Goal: Task Accomplishment & Management: Complete application form

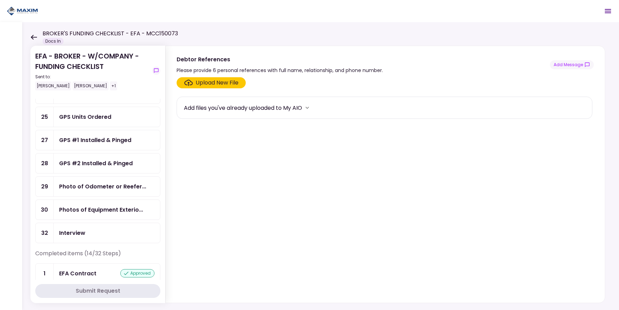
scroll to position [286, 0]
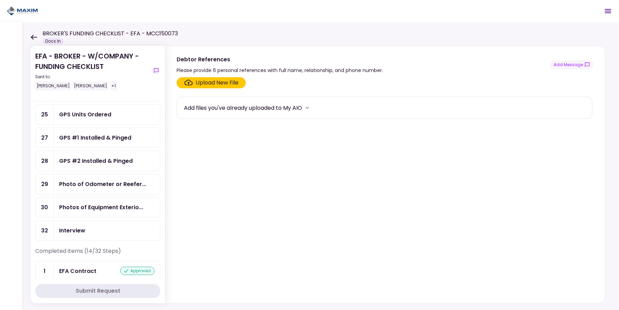
click at [121, 171] on div "GPS #2 Installed & Pinged" at bounding box center [107, 161] width 107 height 20
click at [122, 203] on ul "3 POA - Original POA (not CA... 4 POA Copy & Tracking Receipt 6 Debtor Referenc…" at bounding box center [97, 33] width 125 height 414
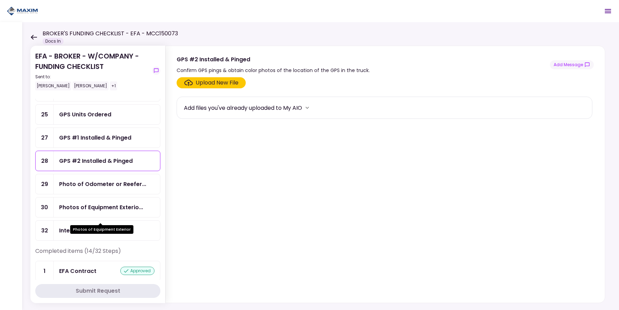
click at [117, 211] on div "Photos of Equipment Exterio..." at bounding box center [101, 207] width 84 height 9
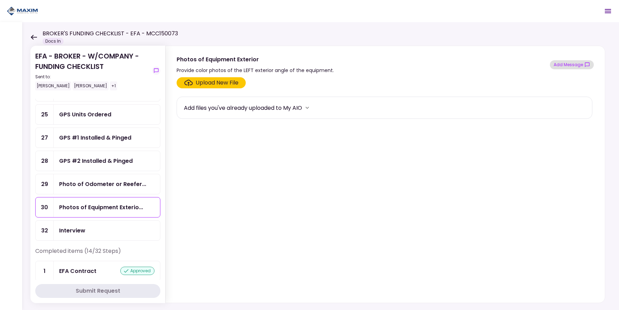
click at [568, 64] on button "Add Message" at bounding box center [572, 64] width 44 height 9
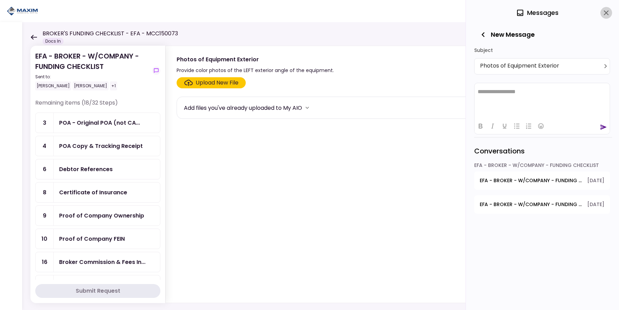
click at [606, 10] on icon "close" at bounding box center [607, 13] width 8 height 8
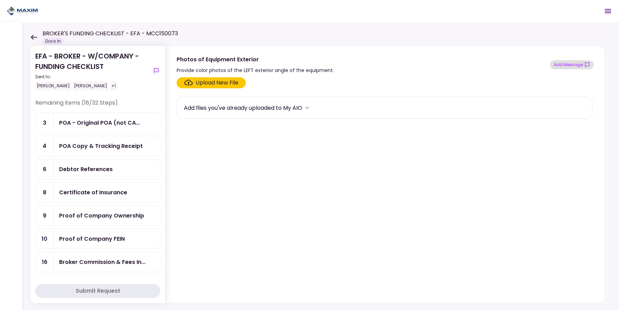
click at [582, 63] on button "Add Message" at bounding box center [572, 64] width 44 height 9
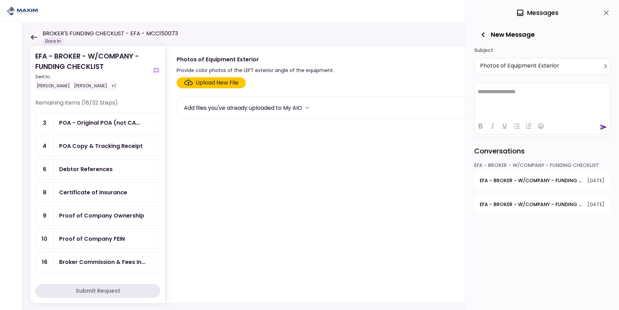
click at [522, 202] on span "EFA - BROKER - W/COMPANY - FUNDING CHECKLIST - Proof of Company Ownership" at bounding box center [531, 204] width 103 height 7
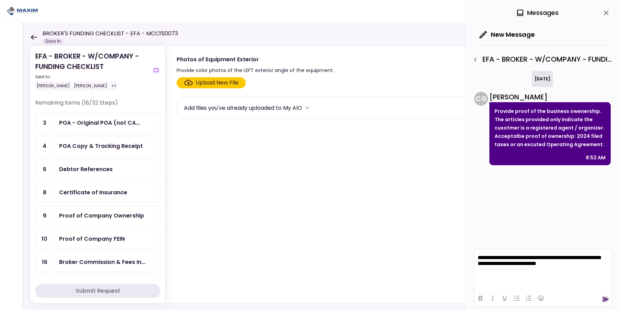
click at [608, 298] on icon "send" at bounding box center [606, 298] width 7 height 7
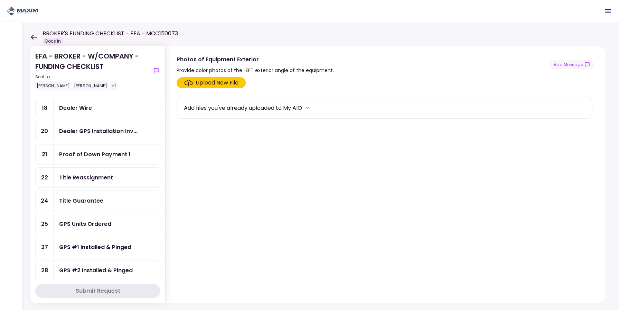
scroll to position [191, 0]
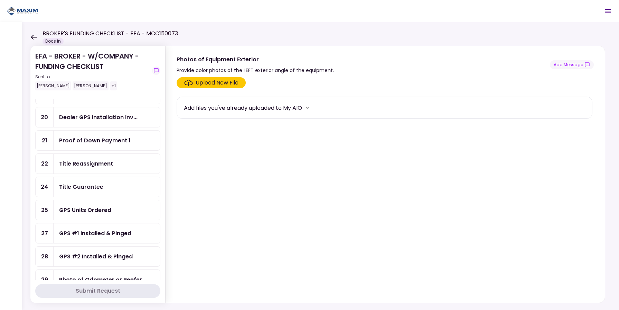
click at [112, 168] on div "Title Reassignment" at bounding box center [86, 163] width 54 height 9
click at [220, 85] on div "Upload New File" at bounding box center [217, 83] width 43 height 8
click at [0, 0] on input "Upload New File" at bounding box center [0, 0] width 0 height 0
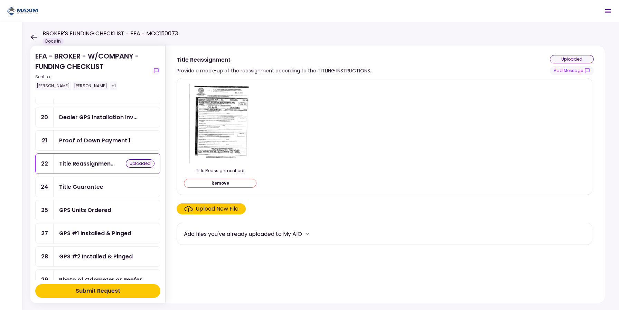
click at [209, 208] on div "Upload New File" at bounding box center [217, 208] width 43 height 8
click at [0, 0] on input "Upload New File" at bounding box center [0, 0] width 0 height 0
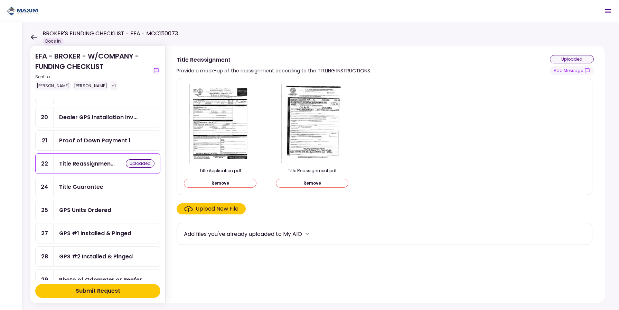
click at [213, 207] on div "Upload New File" at bounding box center [217, 208] width 43 height 8
click at [0, 0] on input "Upload New File" at bounding box center [0, 0] width 0 height 0
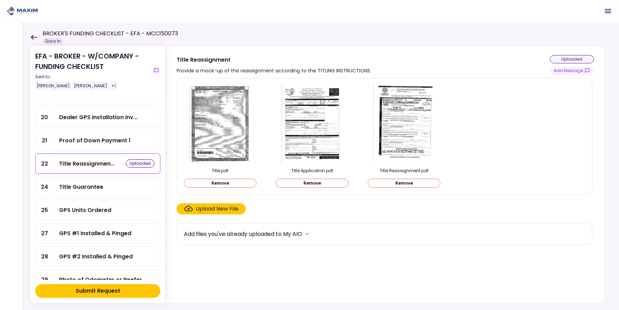
click at [93, 191] on div "Title Guarantee" at bounding box center [81, 186] width 44 height 9
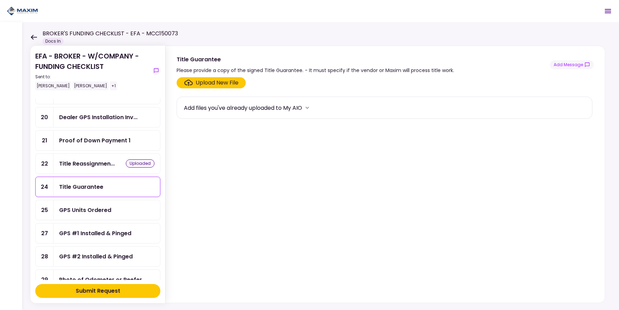
click at [212, 86] on div "Upload New File" at bounding box center [217, 83] width 43 height 8
click at [0, 0] on input "Upload New File" at bounding box center [0, 0] width 0 height 0
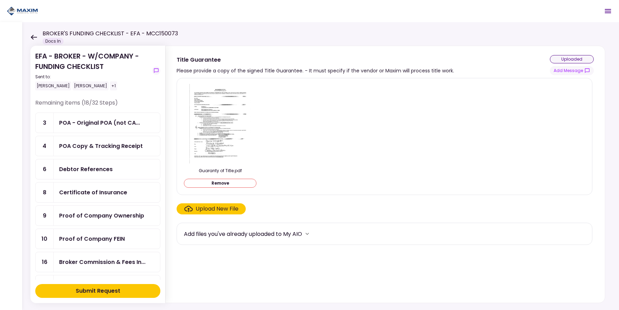
click at [107, 292] on div "Submit Request" at bounding box center [98, 290] width 45 height 8
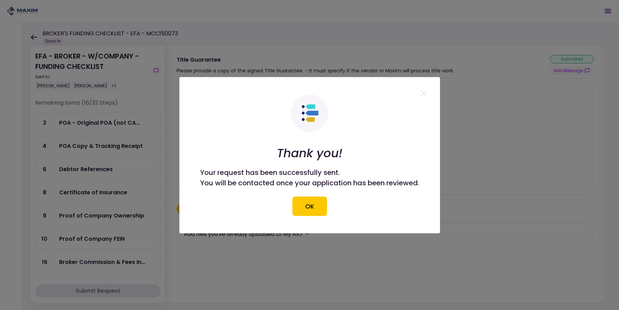
click at [426, 92] on icon at bounding box center [424, 93] width 6 height 6
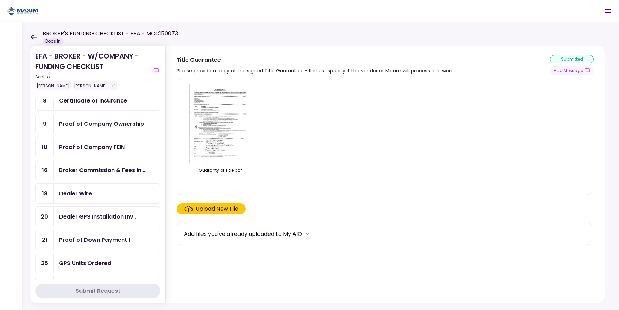
scroll to position [95, 0]
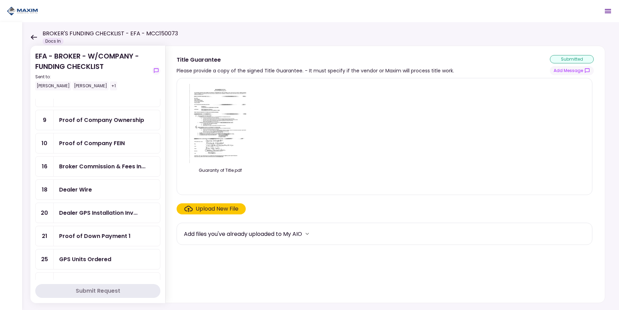
click at [92, 194] on div "Dealer Wire" at bounding box center [106, 189] width 95 height 9
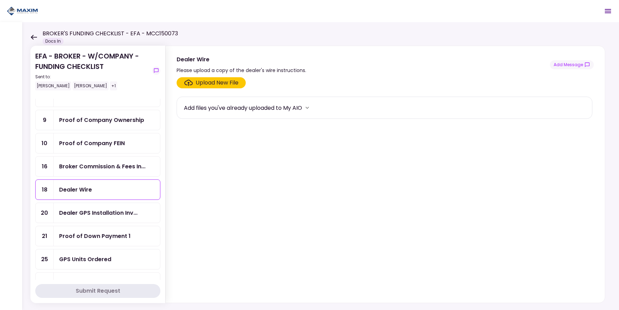
click at [215, 77] on label "Upload New File" at bounding box center [211, 82] width 69 height 11
click at [0, 0] on input "Upload New File" at bounding box center [0, 0] width 0 height 0
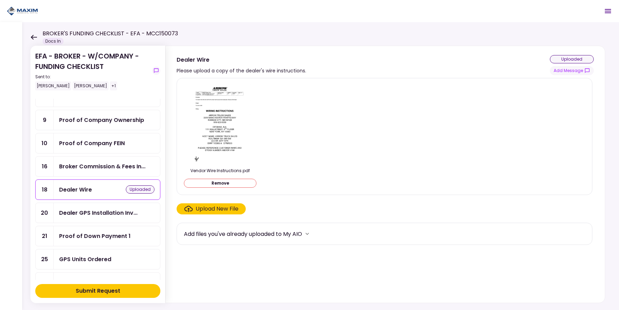
click at [211, 184] on button "Remove" at bounding box center [220, 182] width 73 height 9
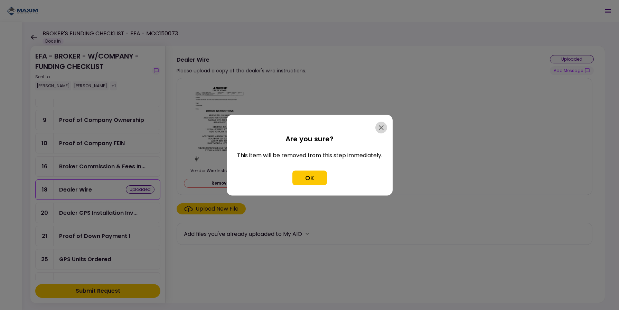
click at [383, 126] on icon "button" at bounding box center [381, 127] width 8 height 8
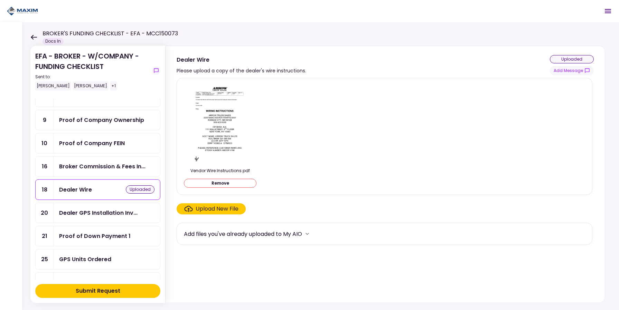
click at [193, 211] on div "Upload New File" at bounding box center [211, 208] width 54 height 8
click at [0, 0] on input "Upload New File" at bounding box center [0, 0] width 0 height 0
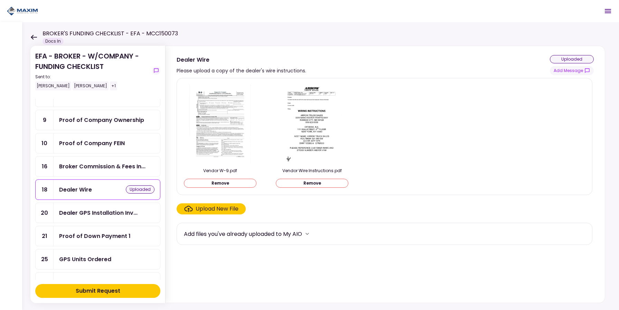
click at [120, 287] on div "Submit Request" at bounding box center [98, 290] width 45 height 8
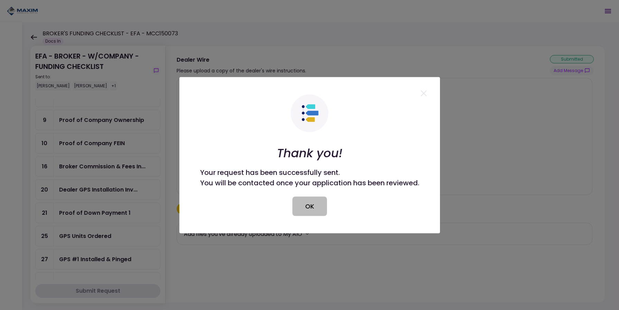
click at [314, 204] on button "OK" at bounding box center [310, 205] width 35 height 19
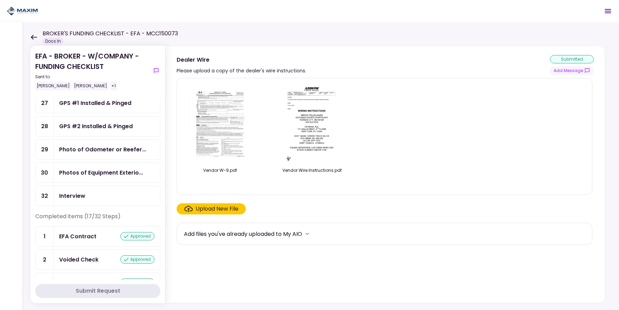
scroll to position [209, 0]
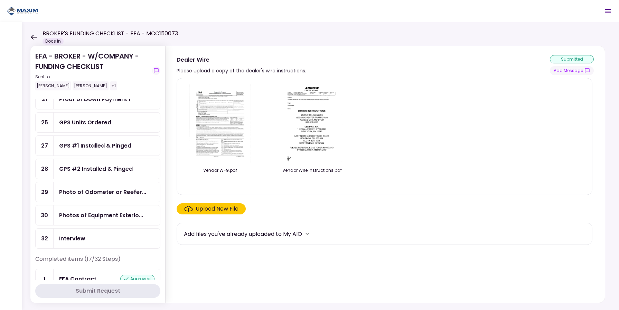
click at [104, 217] on div "Photos of Equipment Exterio..." at bounding box center [107, 215] width 107 height 20
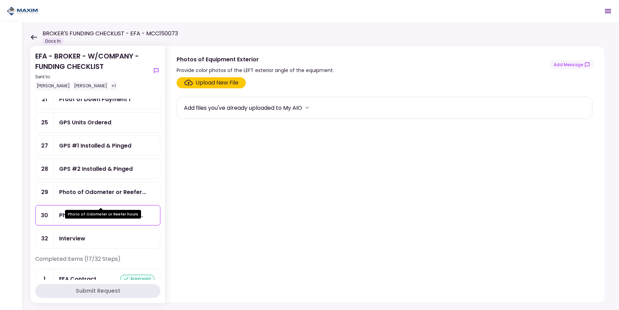
click at [108, 196] on div "Photo of Odometer or Reefer..." at bounding box center [102, 191] width 87 height 9
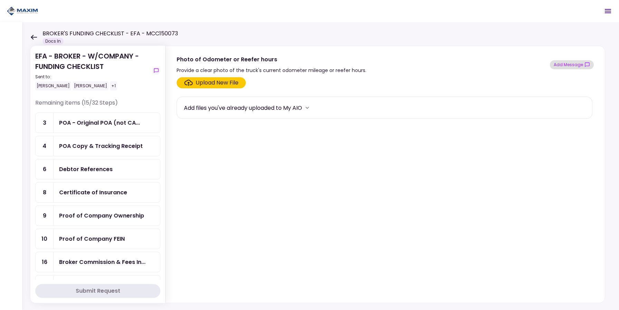
click at [565, 63] on button "Add Message" at bounding box center [572, 64] width 44 height 9
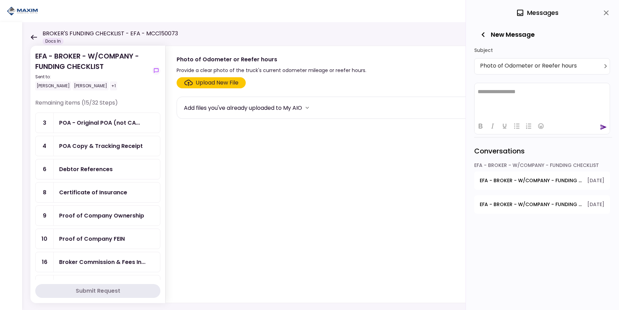
click at [537, 184] on span "EFA - BROKER - W/COMPANY - FUNDING CHECKLIST - Proof of Company Ownership" at bounding box center [531, 180] width 103 height 7
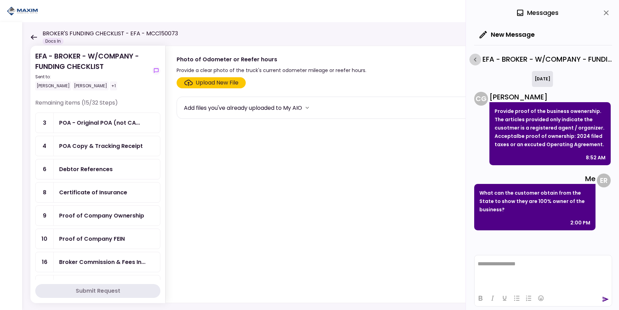
click at [474, 61] on icon "button" at bounding box center [475, 59] width 8 height 8
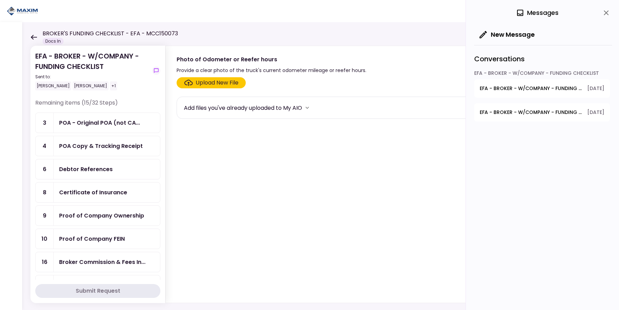
click at [537, 116] on button "EFA - BROKER - W/COMPANY - FUNDING CHECKLIST - GPS Units Ordered [DATE]" at bounding box center [543, 112] width 136 height 18
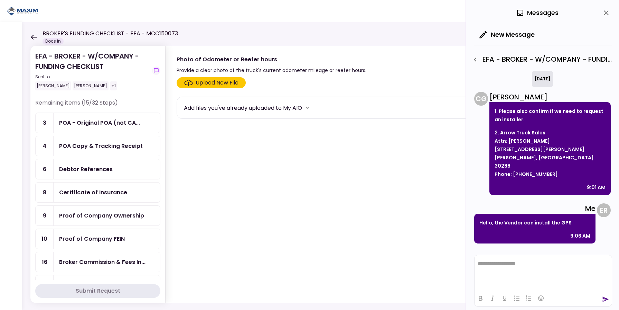
scroll to position [92, 0]
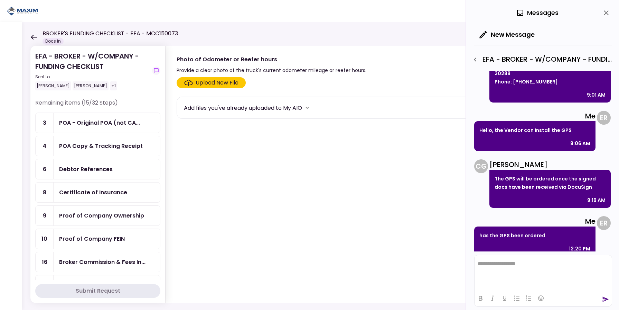
click at [551, 272] on html "**********" at bounding box center [543, 263] width 137 height 17
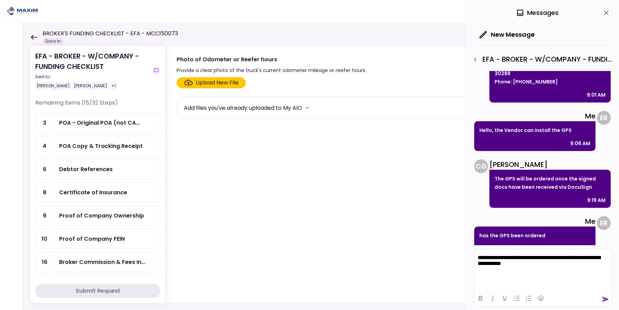
click at [601, 299] on div at bounding box center [543, 297] width 137 height 13
click at [603, 300] on icon "send" at bounding box center [606, 298] width 7 height 7
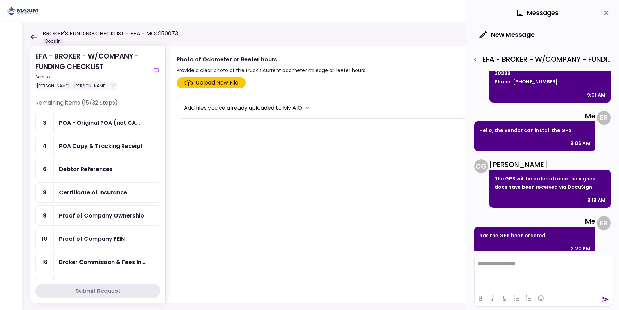
scroll to position [149, 0]
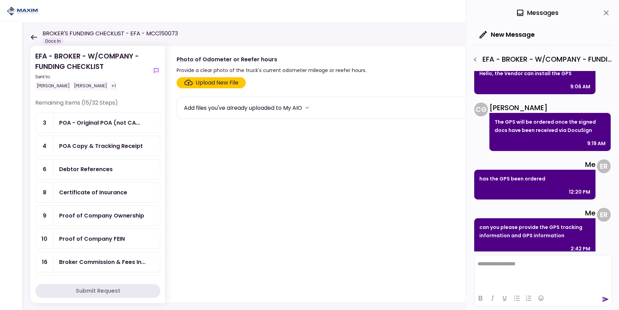
click at [609, 13] on icon "close" at bounding box center [607, 13] width 8 height 8
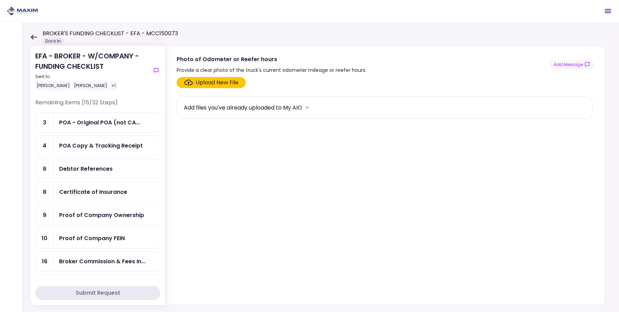
click at [110, 85] on div "+1" at bounding box center [113, 85] width 7 height 9
click at [154, 68] on icon "show-messages" at bounding box center [157, 71] width 6 height 6
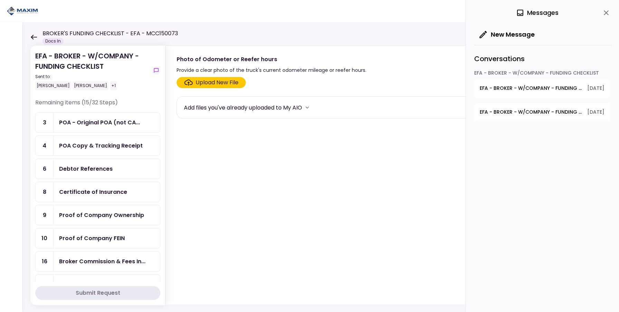
click at [569, 110] on span "EFA - BROKER - W/COMPANY - FUNDING CHECKLIST - Proof of Company Ownership" at bounding box center [531, 112] width 103 height 7
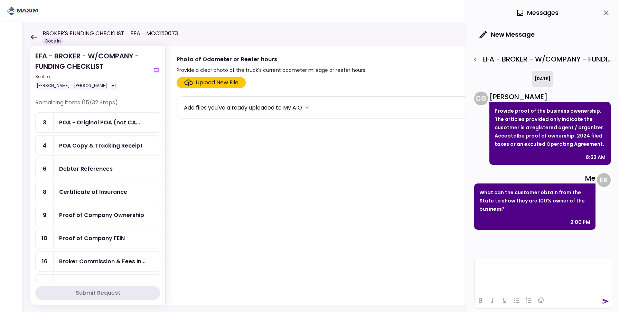
click at [473, 58] on icon "button" at bounding box center [475, 59] width 8 height 8
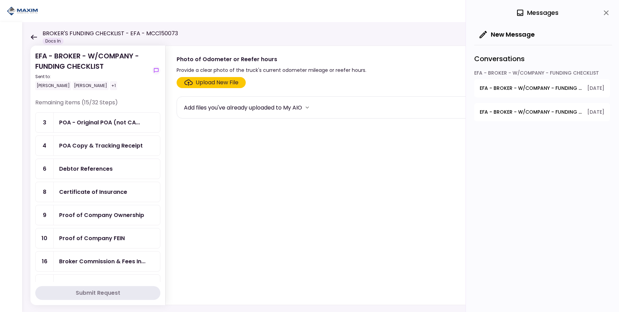
click at [511, 93] on button "EFA - BROKER - W/COMPANY - FUNDING CHECKLIST - GPS Units Ordered 23.09.2025" at bounding box center [543, 88] width 136 height 18
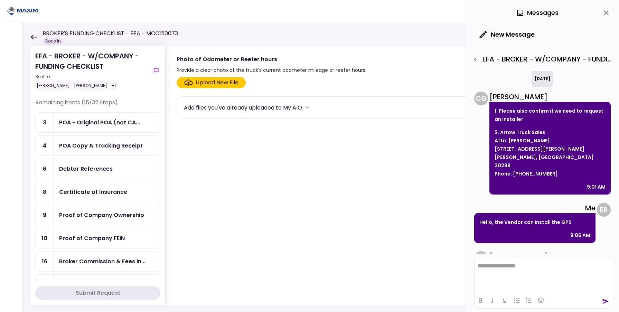
scroll to position [146, 0]
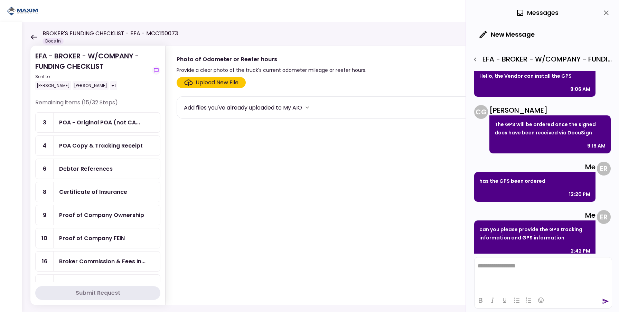
click at [476, 59] on icon "button" at bounding box center [475, 59] width 8 height 8
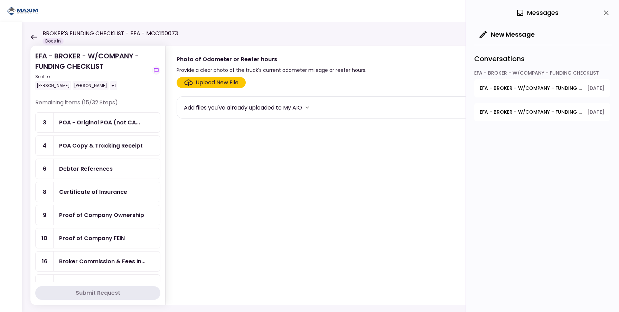
click at [597, 18] on div "0 Messages" at bounding box center [544, 13] width 138 height 26
click at [606, 12] on icon "close" at bounding box center [606, 12] width 5 height 5
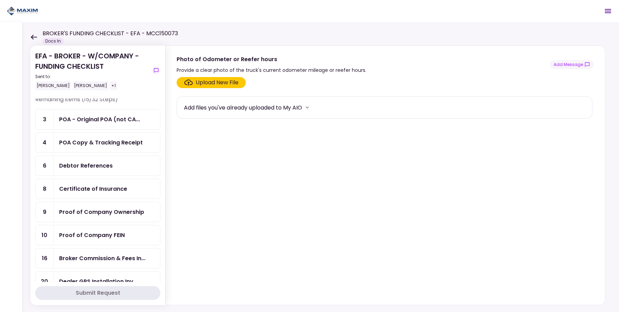
scroll to position [0, 0]
